Goal: Information Seeking & Learning: Learn about a topic

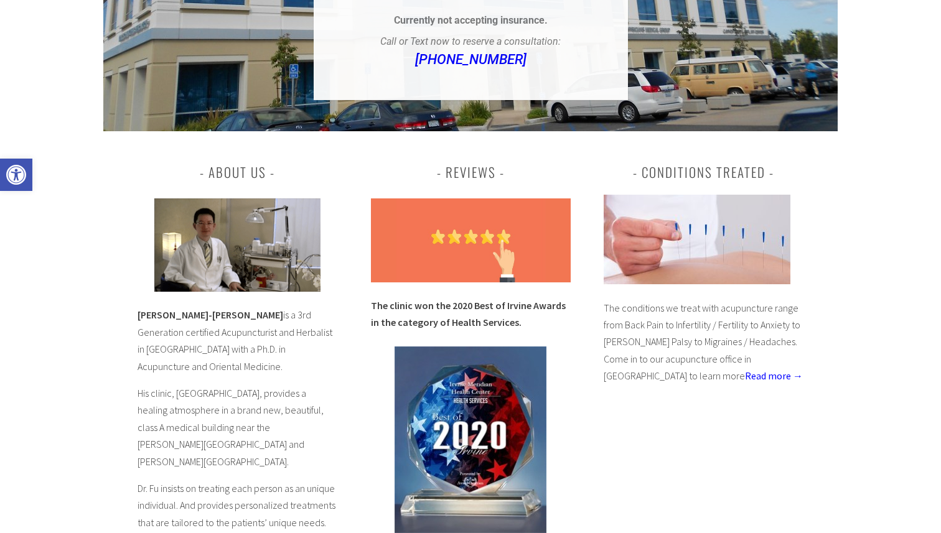
scroll to position [366, 0]
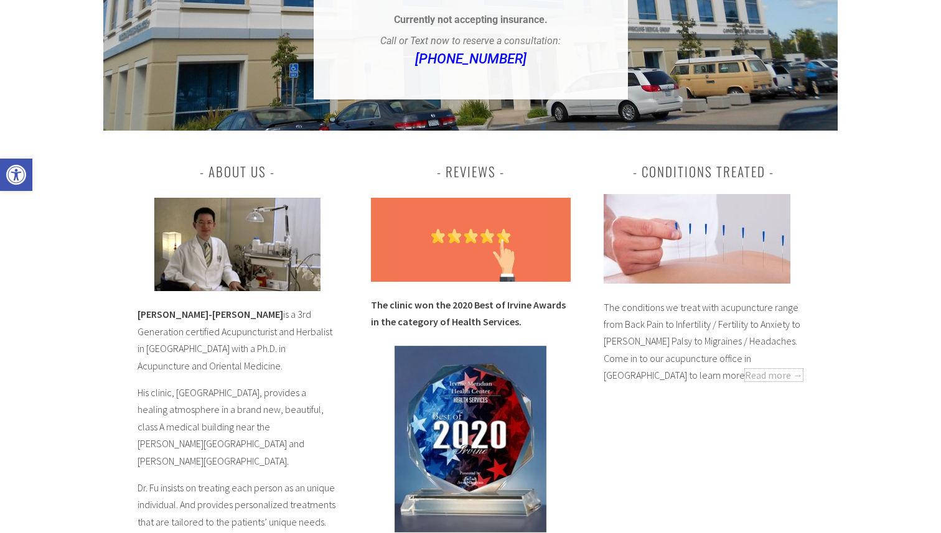
click at [745, 369] on link "Read more →" at bounding box center [774, 375] width 58 height 12
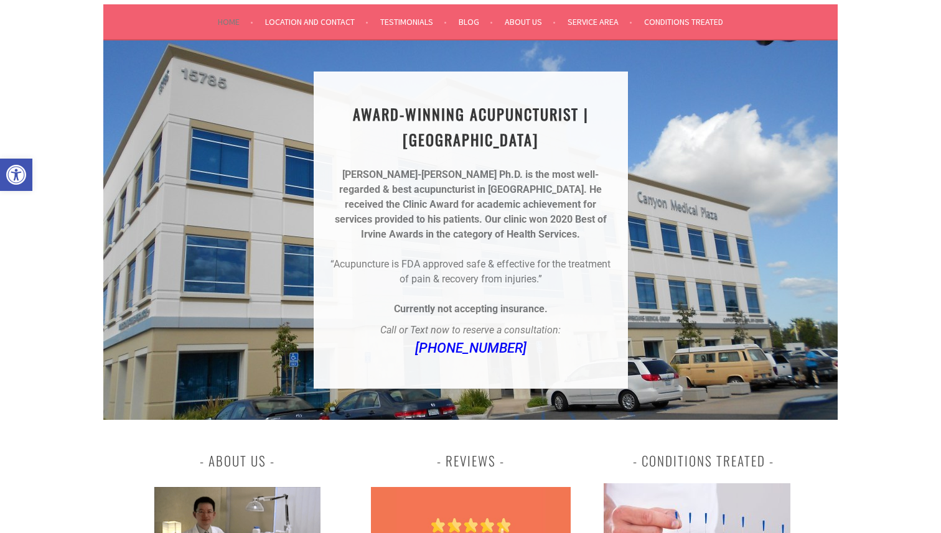
scroll to position [0, 0]
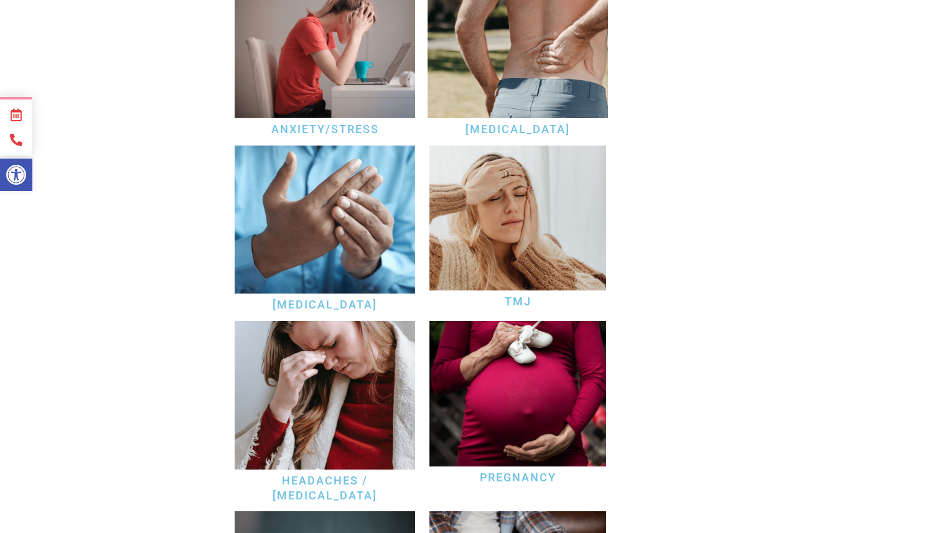
scroll to position [483, 0]
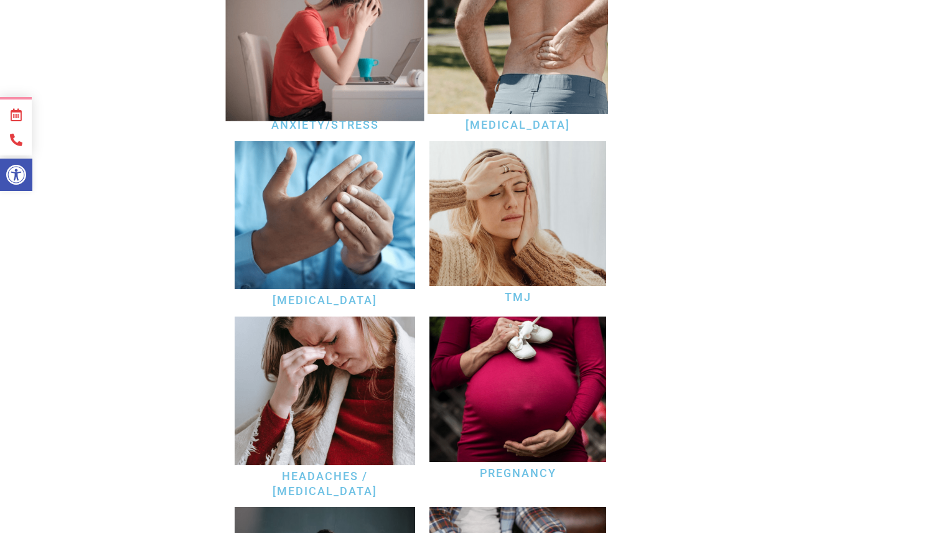
click at [316, 72] on img at bounding box center [325, 39] width 199 height 163
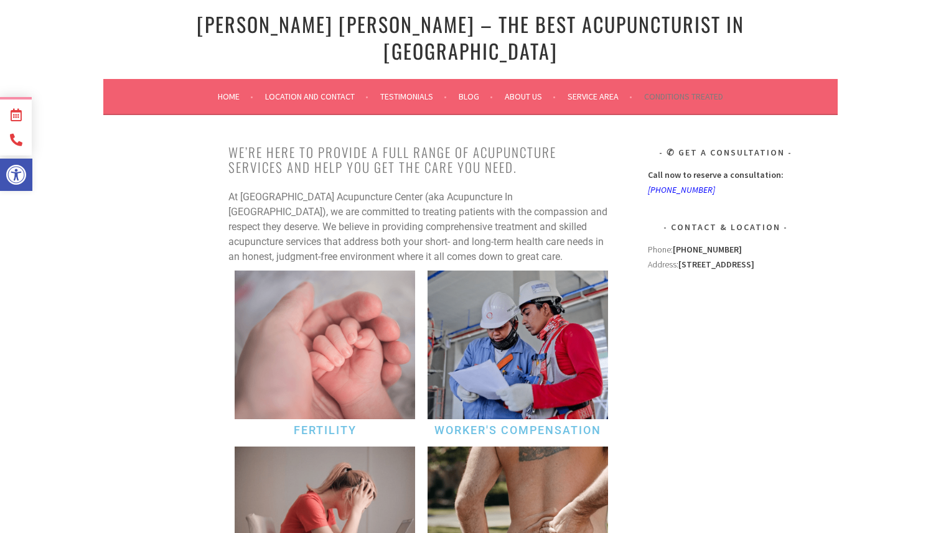
scroll to position [0, 0]
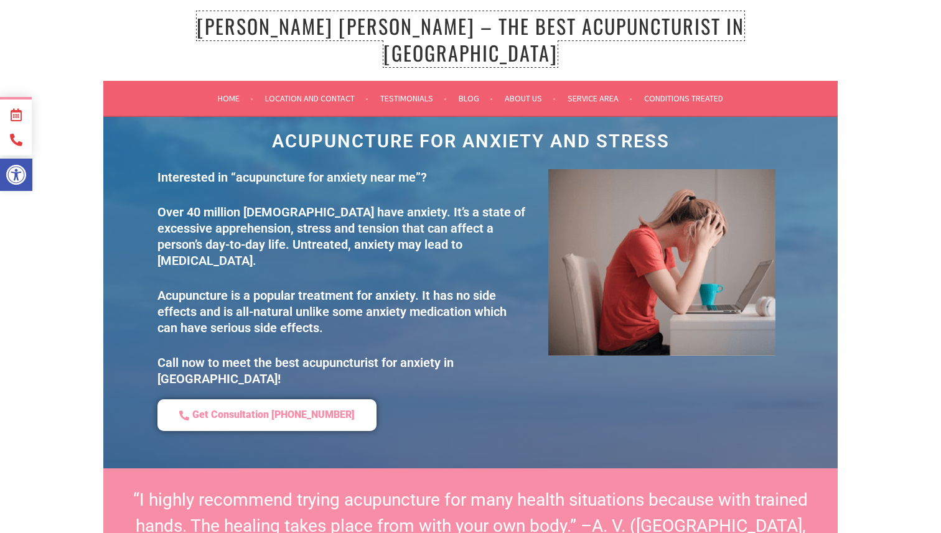
click at [385, 22] on link "[PERSON_NAME] [PERSON_NAME] – The Best Acupuncturist In [GEOGRAPHIC_DATA]" at bounding box center [471, 39] width 548 height 56
